Goal: Information Seeking & Learning: Compare options

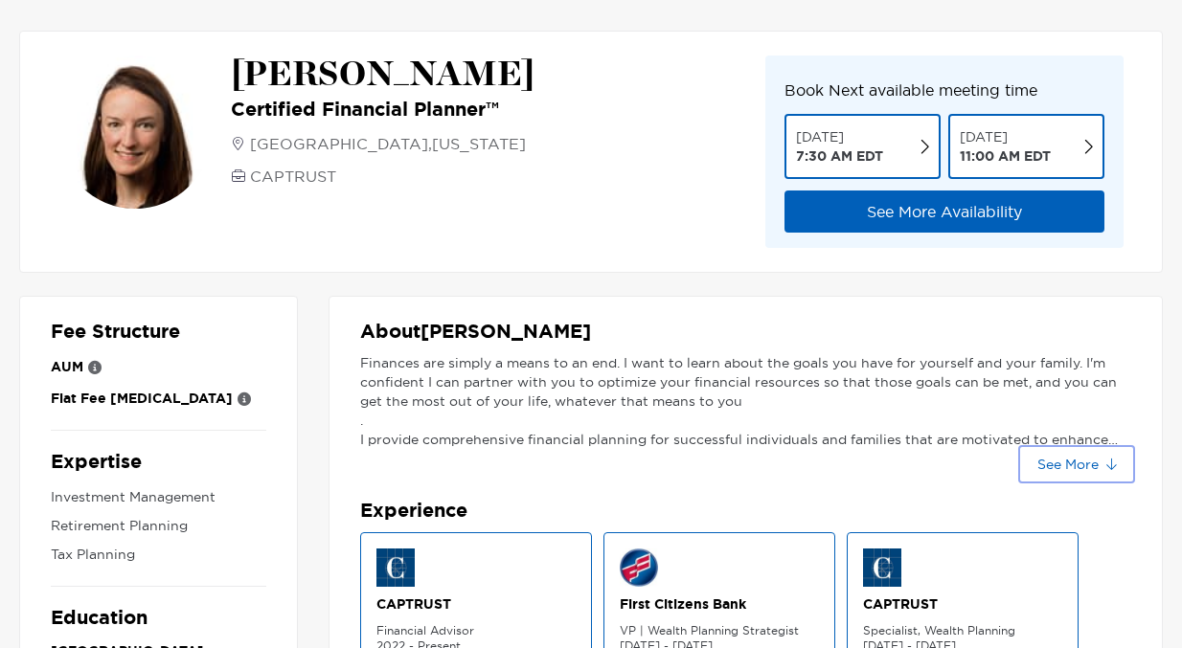
click at [1044, 463] on button "See More" at bounding box center [1076, 464] width 109 height 31
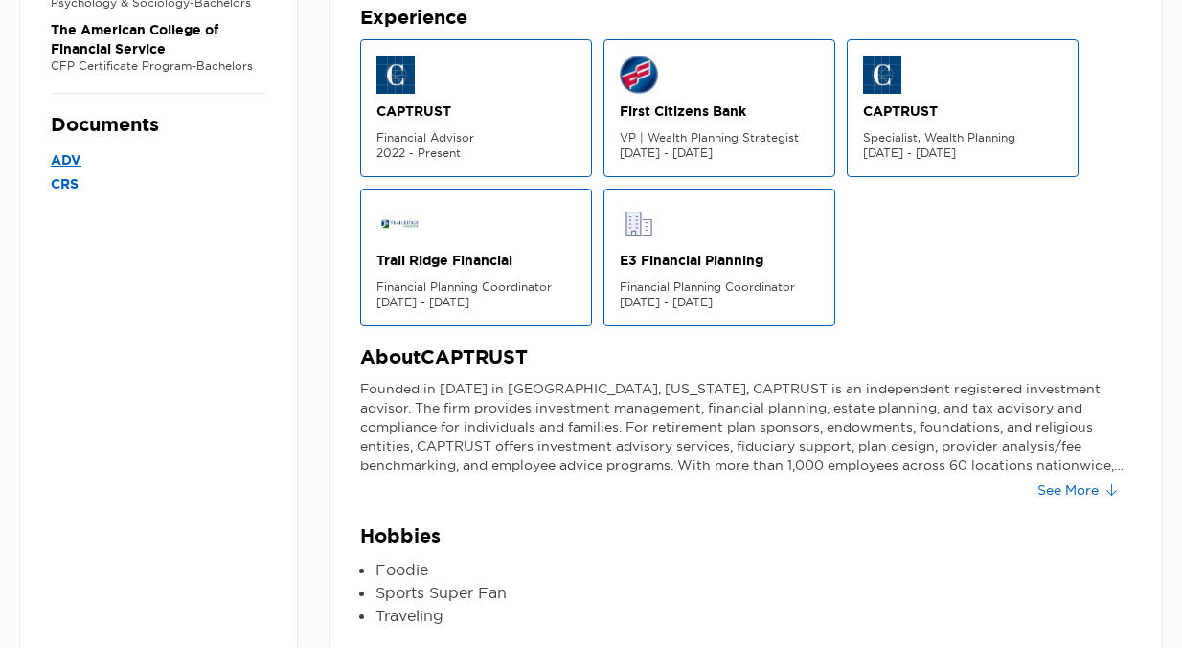
scroll to position [689, 0]
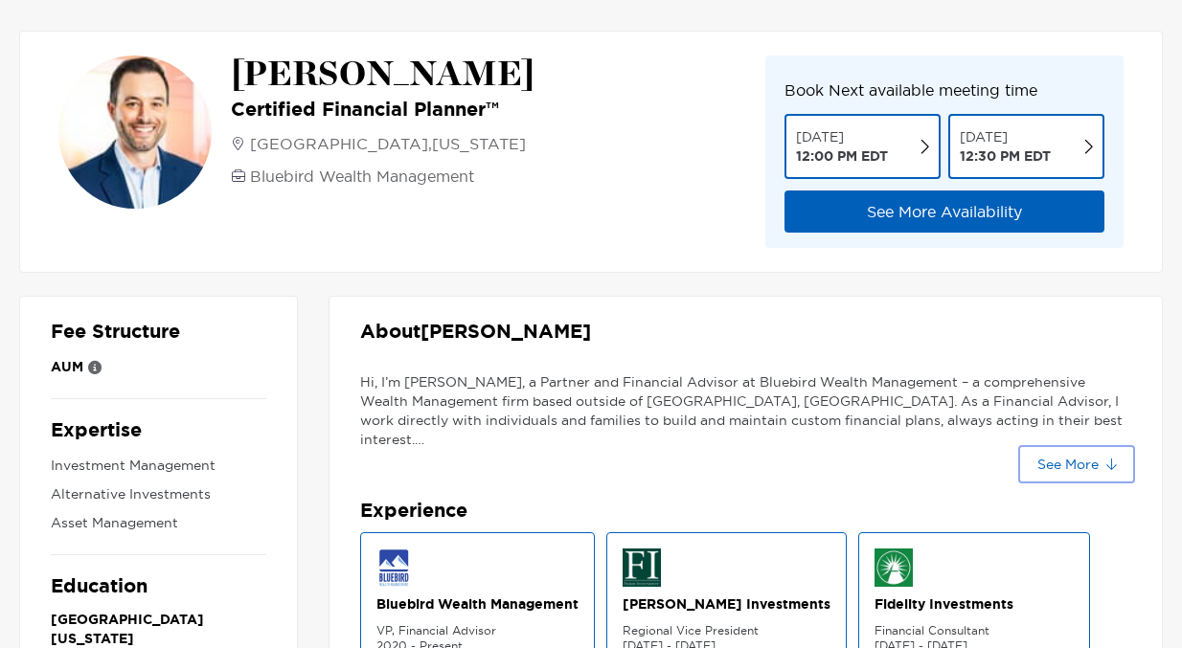
click at [1100, 463] on button "See More" at bounding box center [1076, 464] width 109 height 31
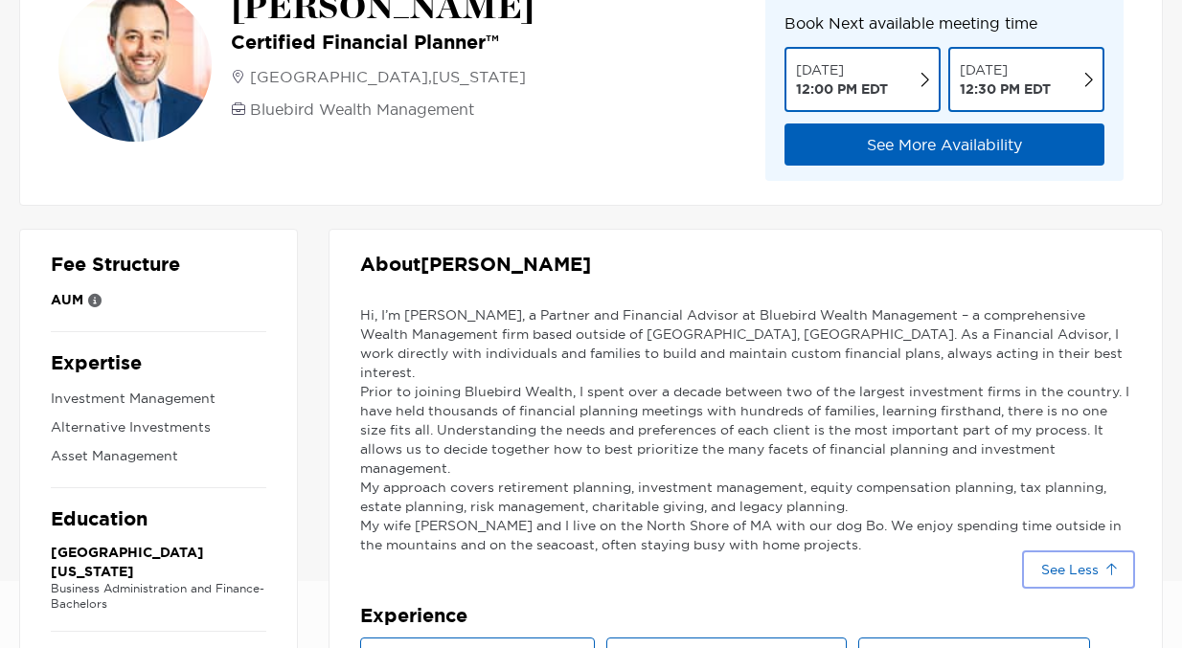
scroll to position [20, 0]
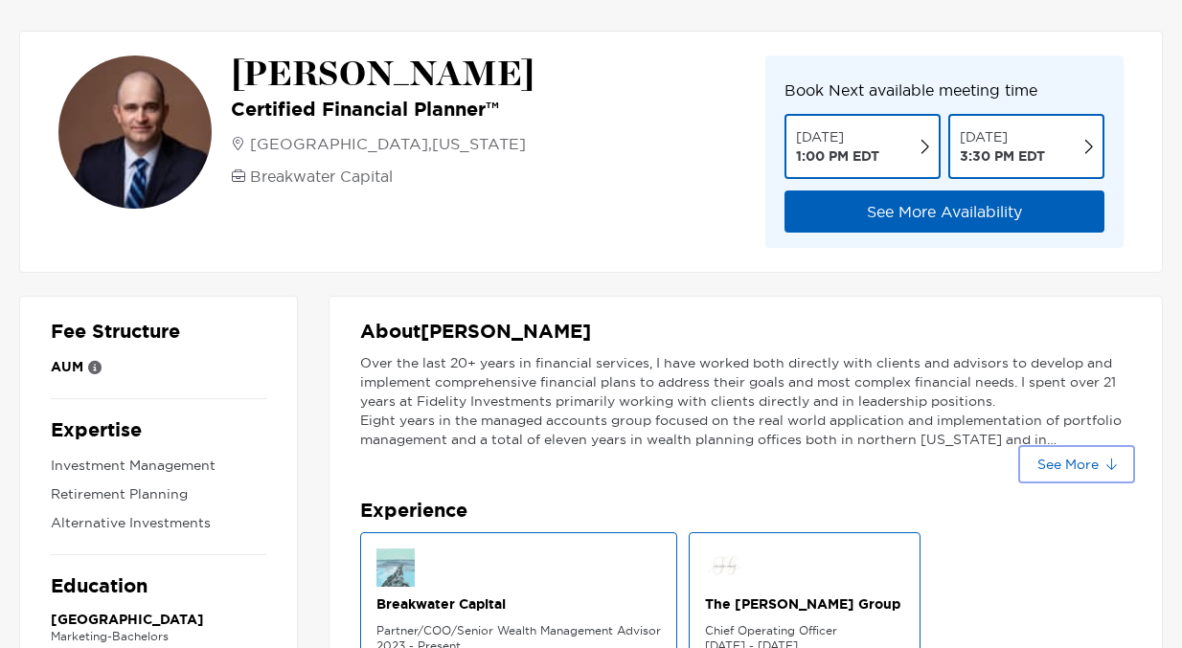
click at [1099, 468] on button "See More" at bounding box center [1076, 464] width 109 height 31
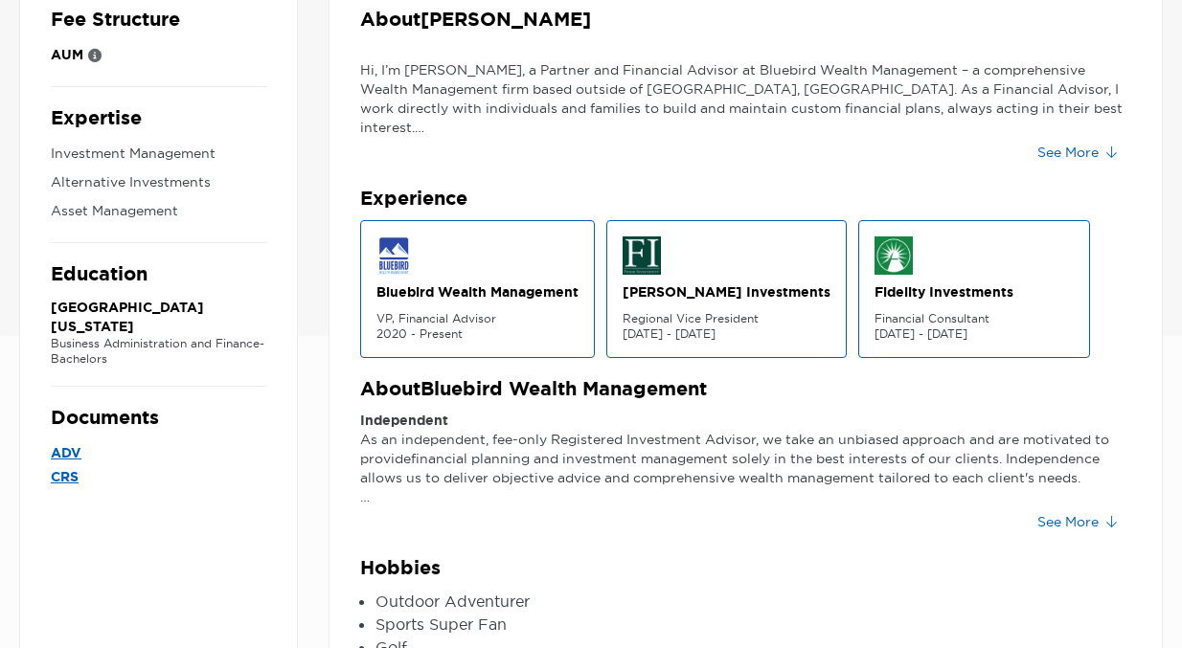
scroll to position [309, 0]
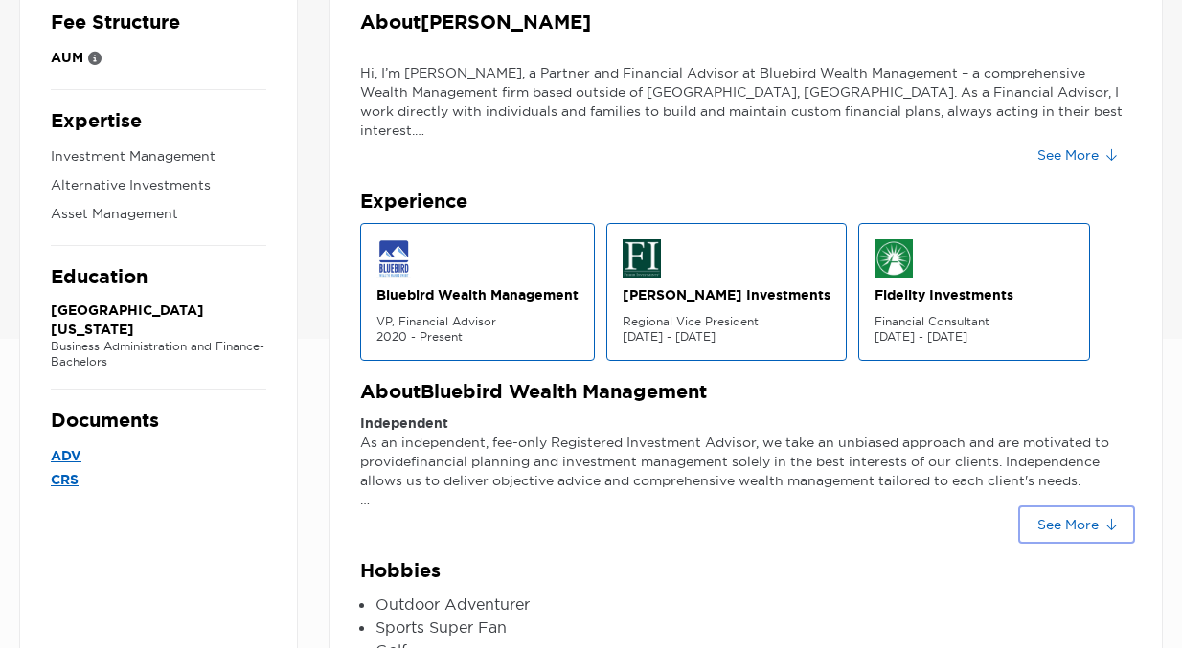
click at [1109, 522] on button "See More" at bounding box center [1076, 524] width 109 height 31
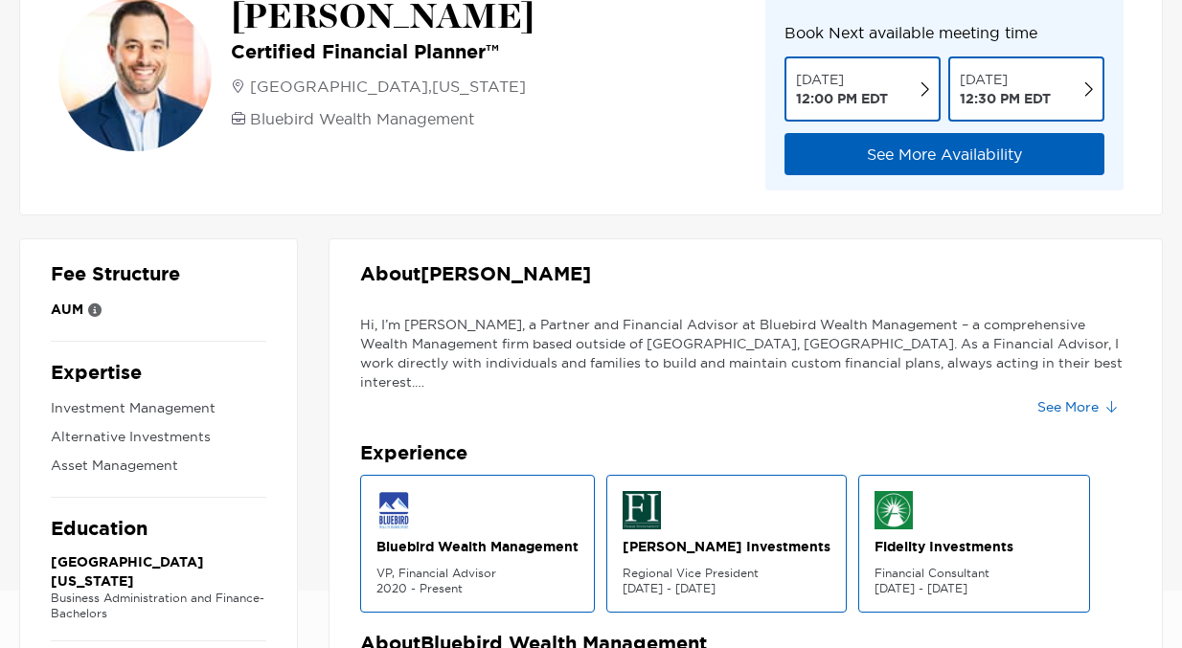
scroll to position [37, 0]
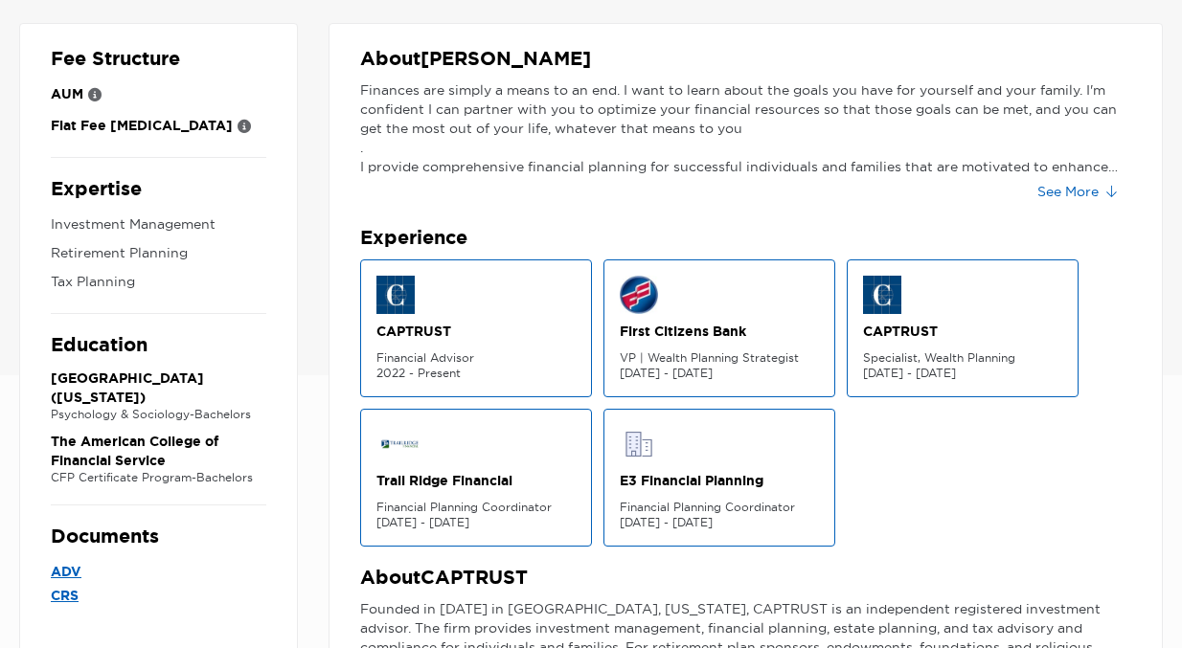
scroll to position [497, 0]
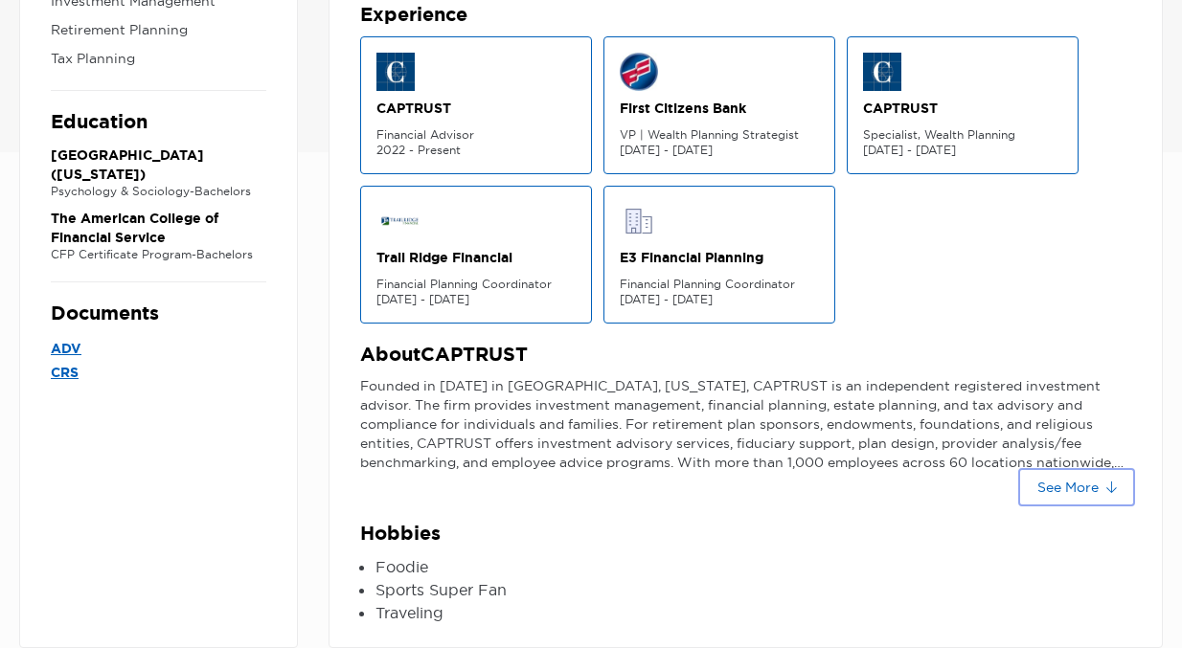
click at [1086, 486] on button "See More" at bounding box center [1076, 487] width 109 height 31
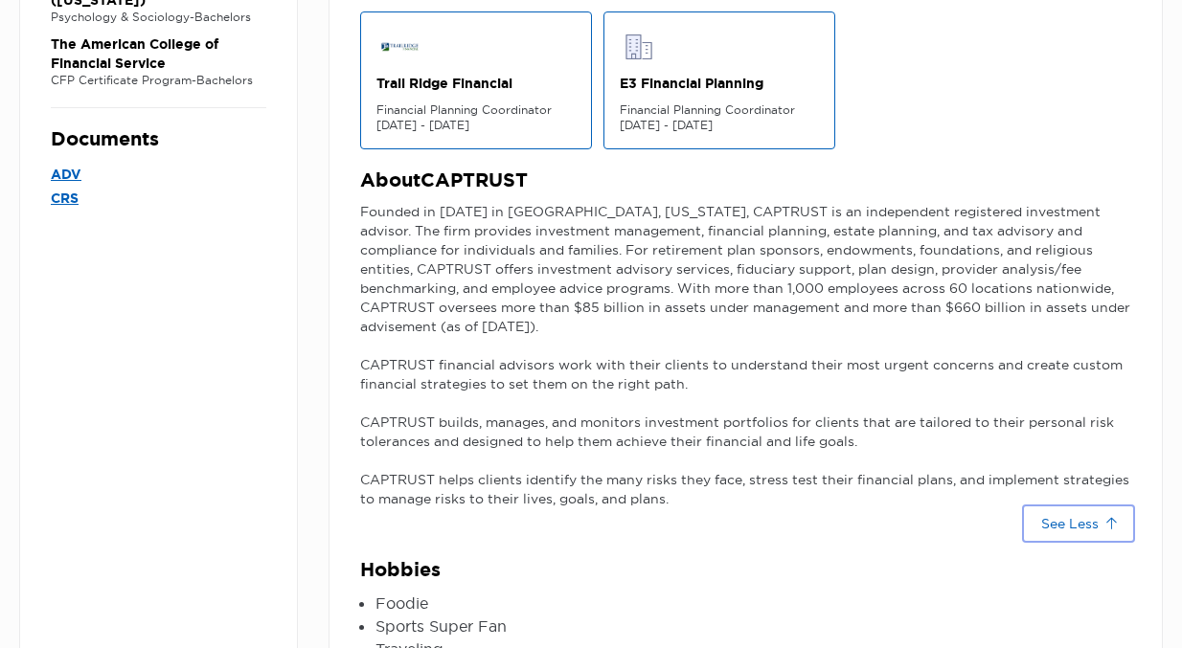
scroll to position [708, 0]
